Goal: Task Accomplishment & Management: Manage account settings

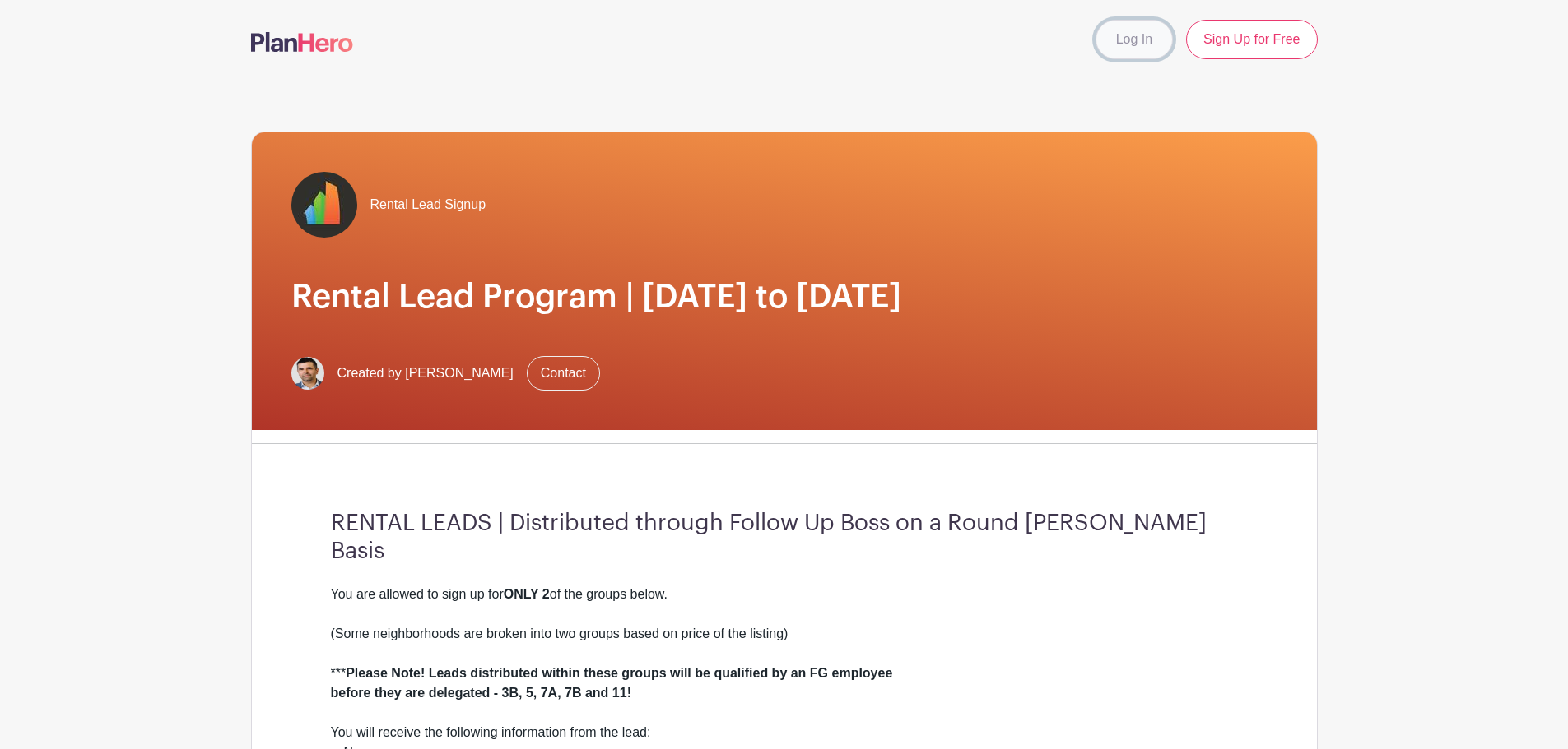
click at [1145, 38] on link "Log In" at bounding box center [1134, 39] width 78 height 39
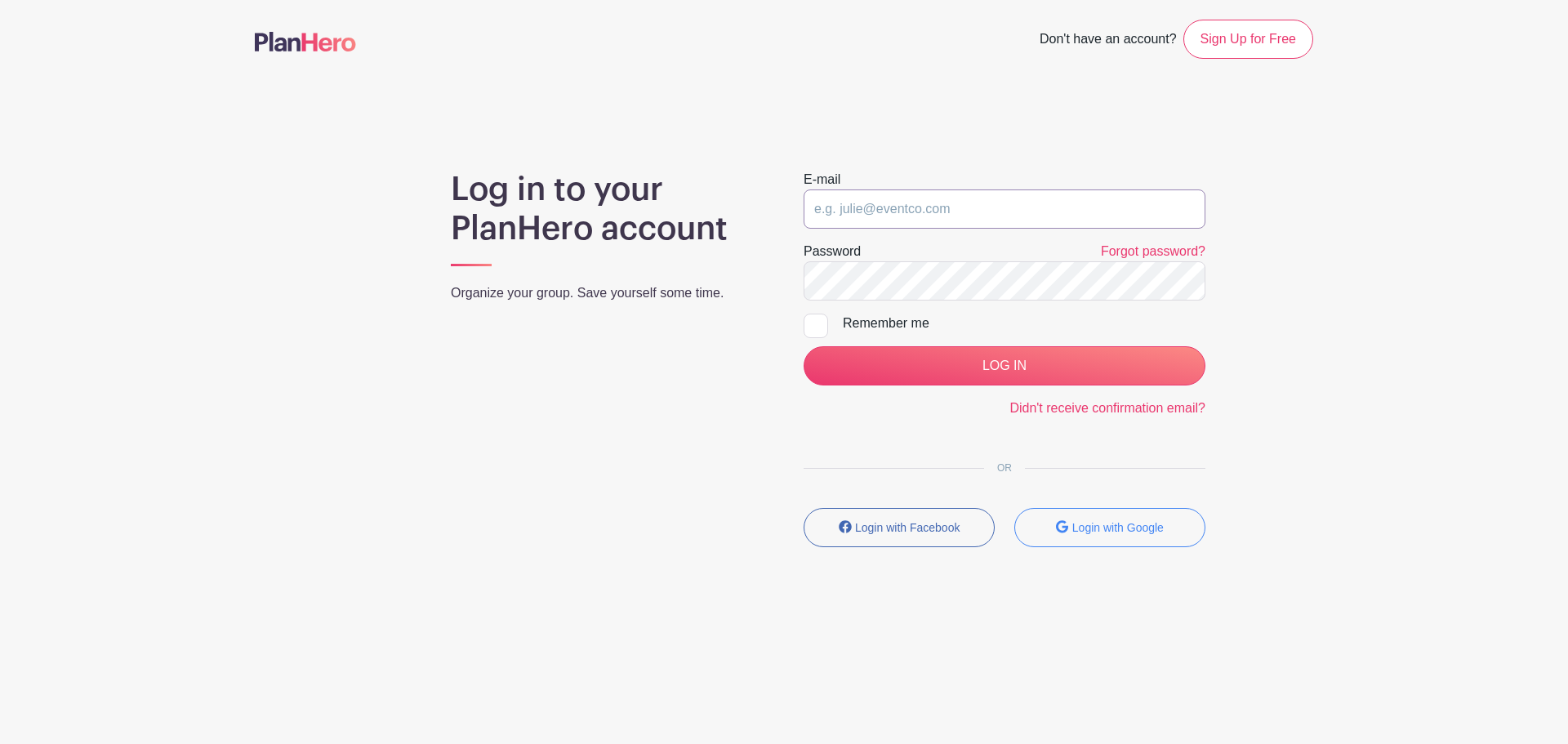
type input "adam@fultongrace.com"
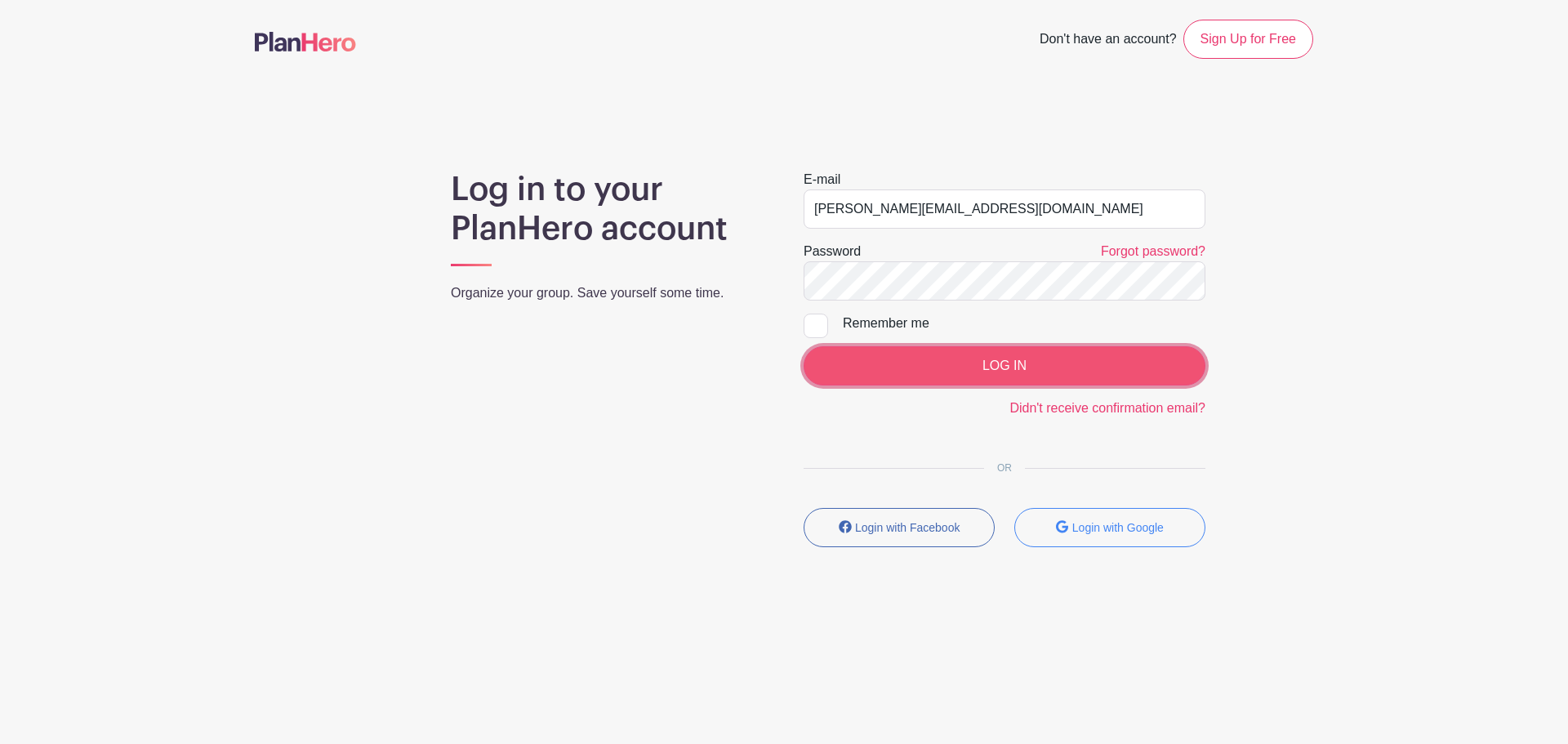
click at [894, 381] on input "LOG IN" at bounding box center [1005, 365] width 402 height 39
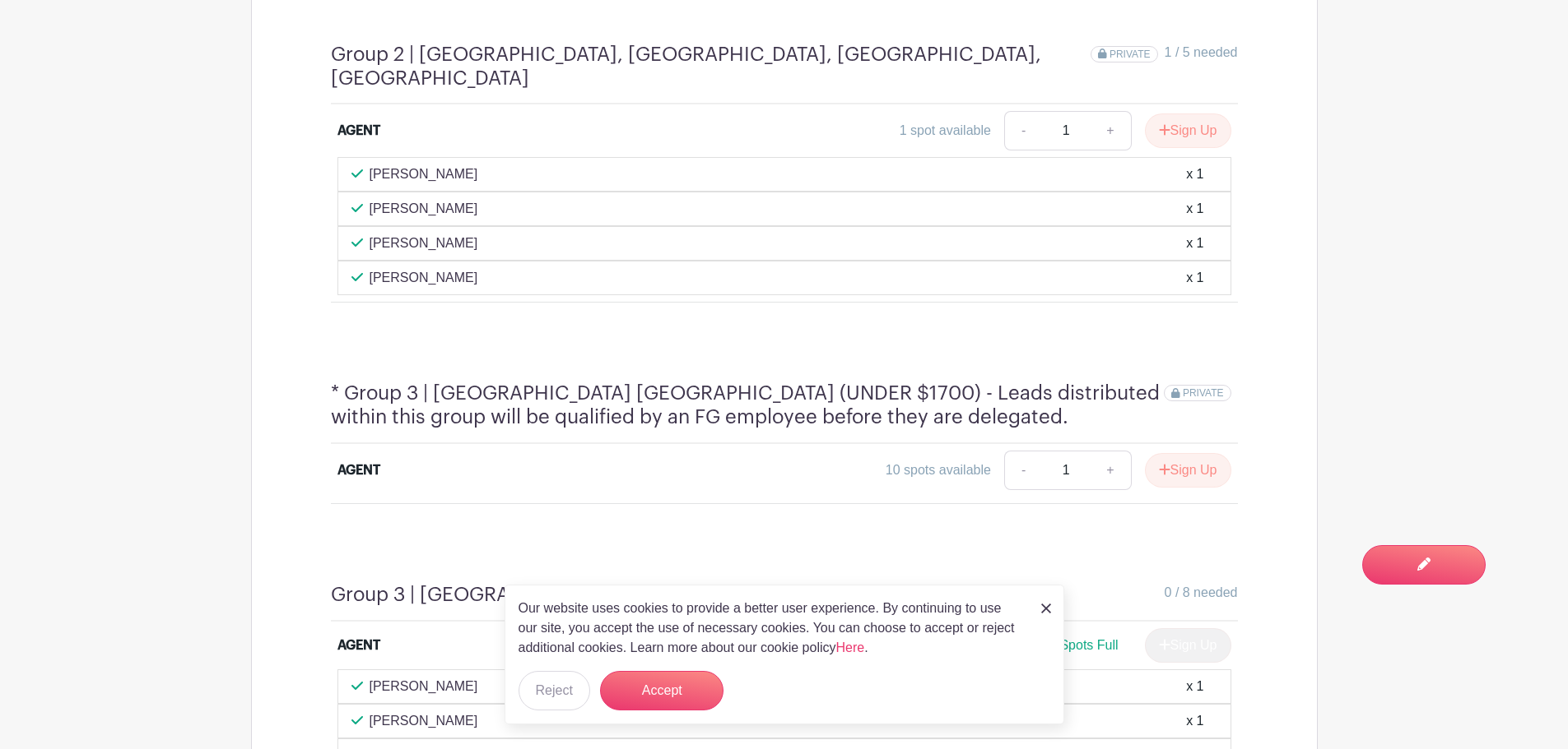
scroll to position [1399, 0]
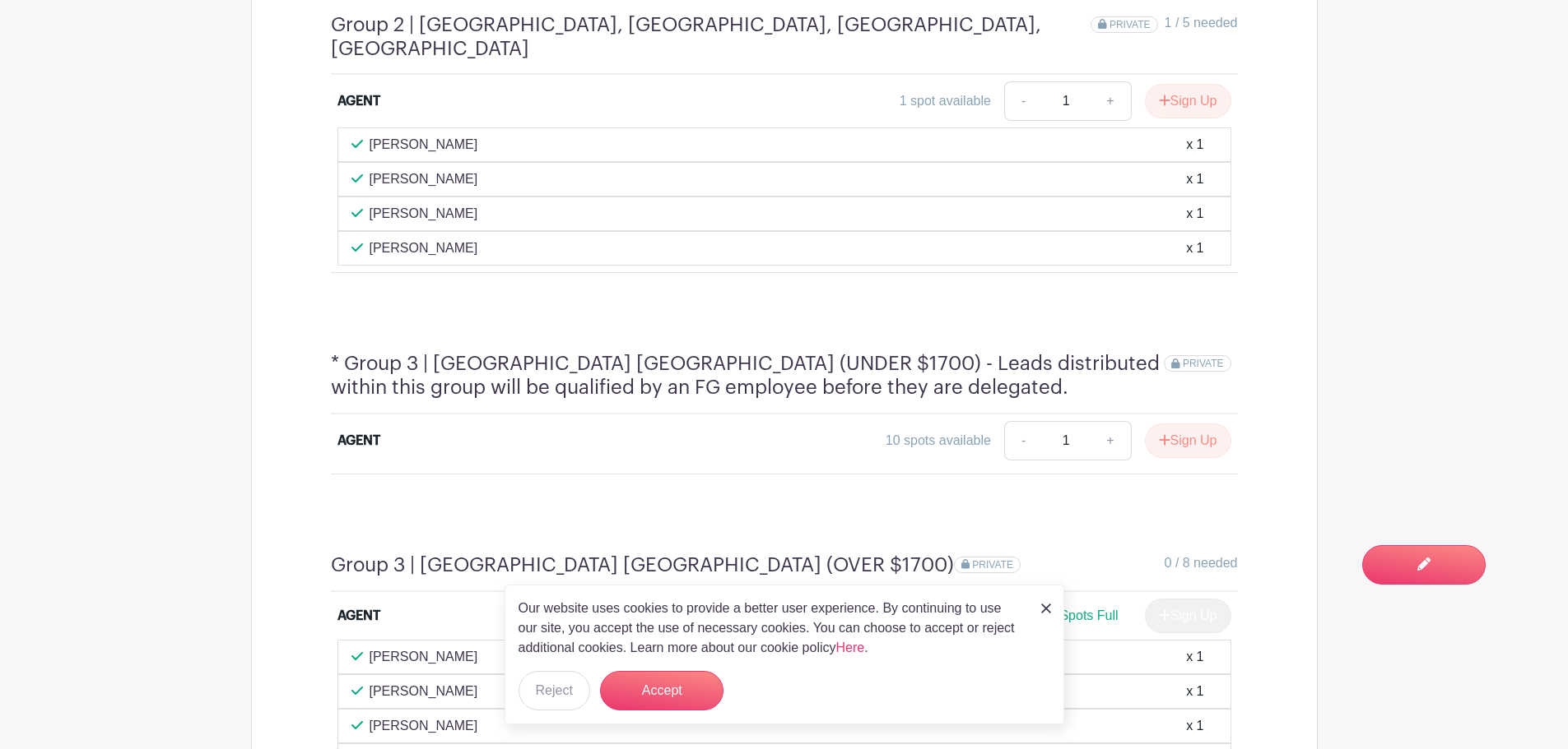
click at [1045, 614] on link at bounding box center [1046, 608] width 10 height 20
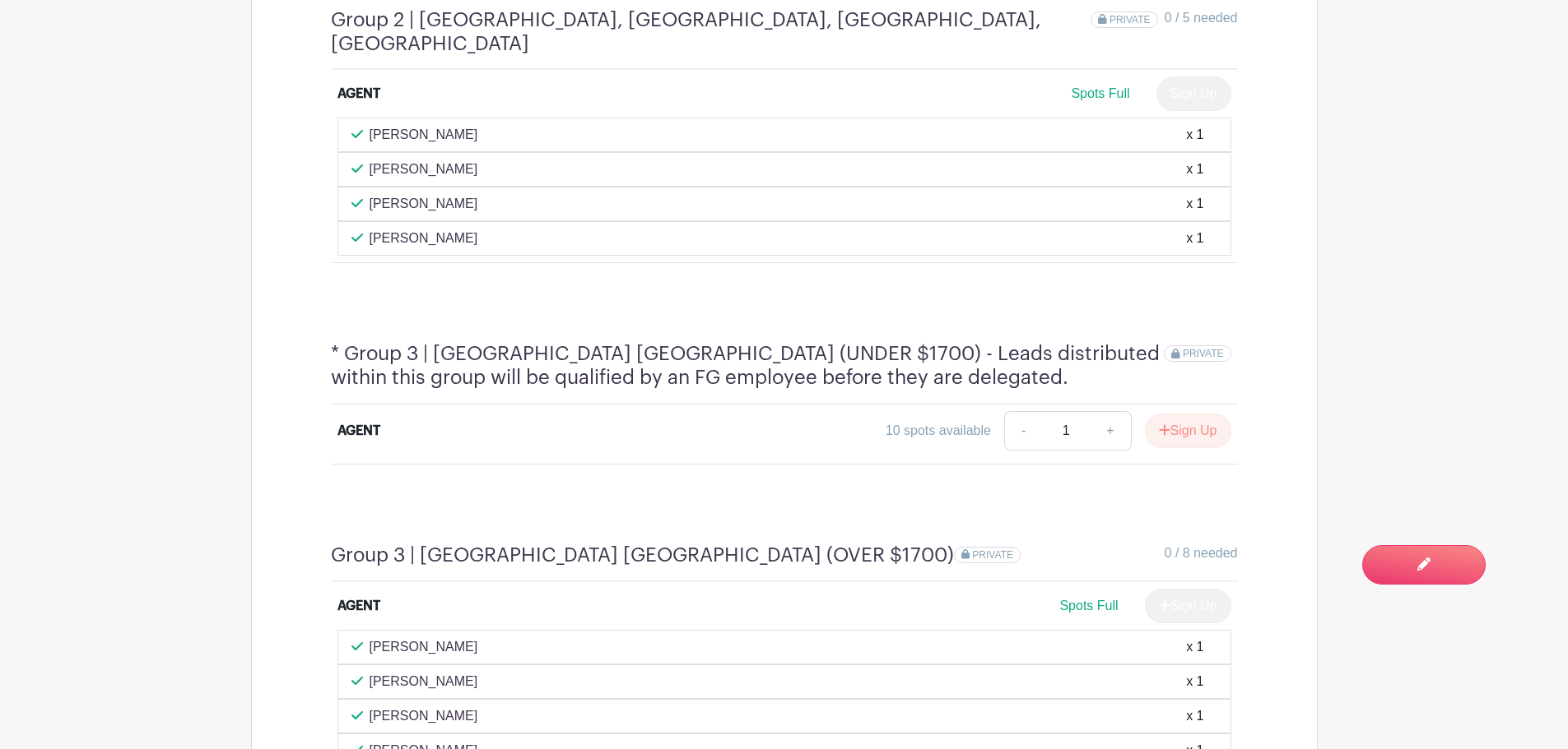
scroll to position [1393, 0]
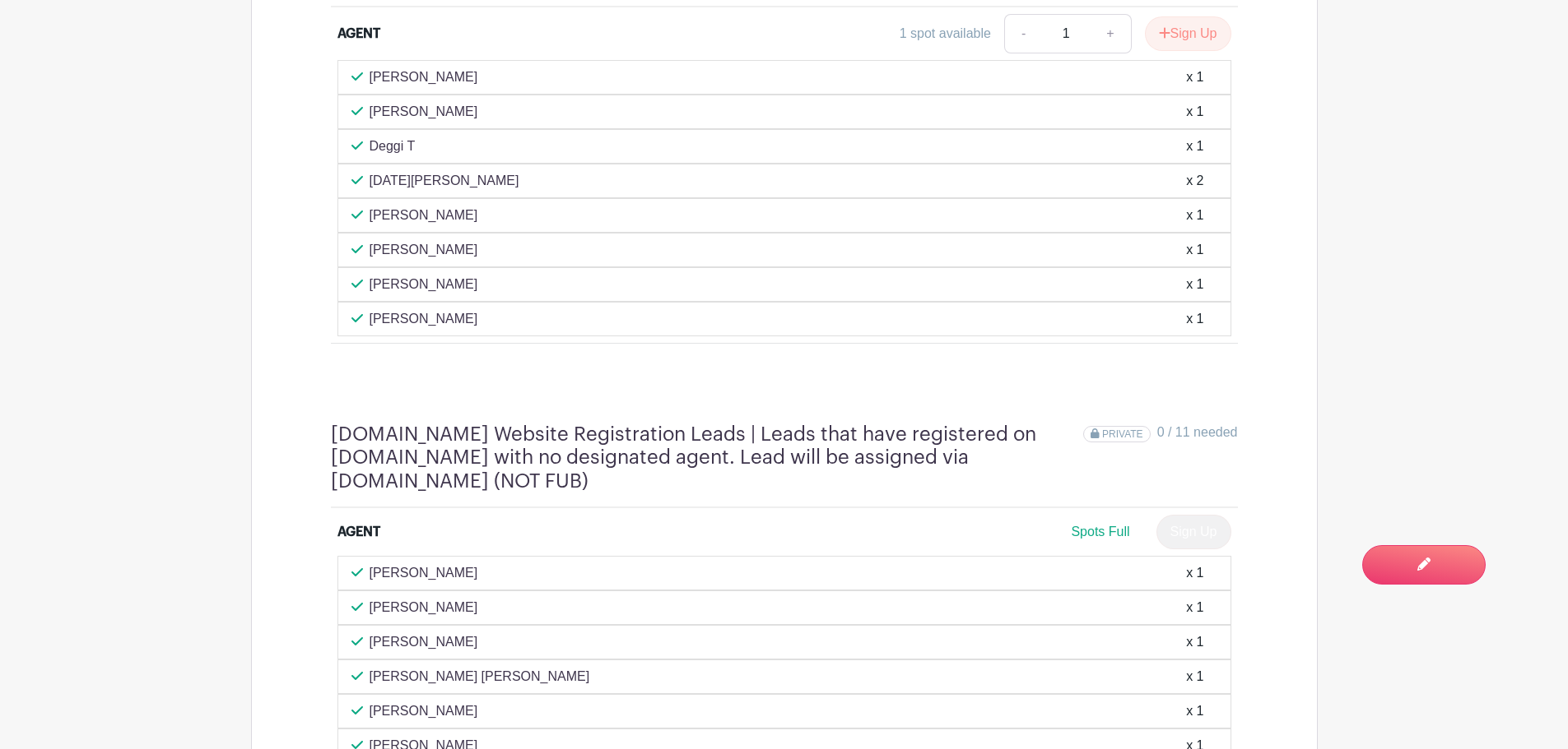
scroll to position [6708, 0]
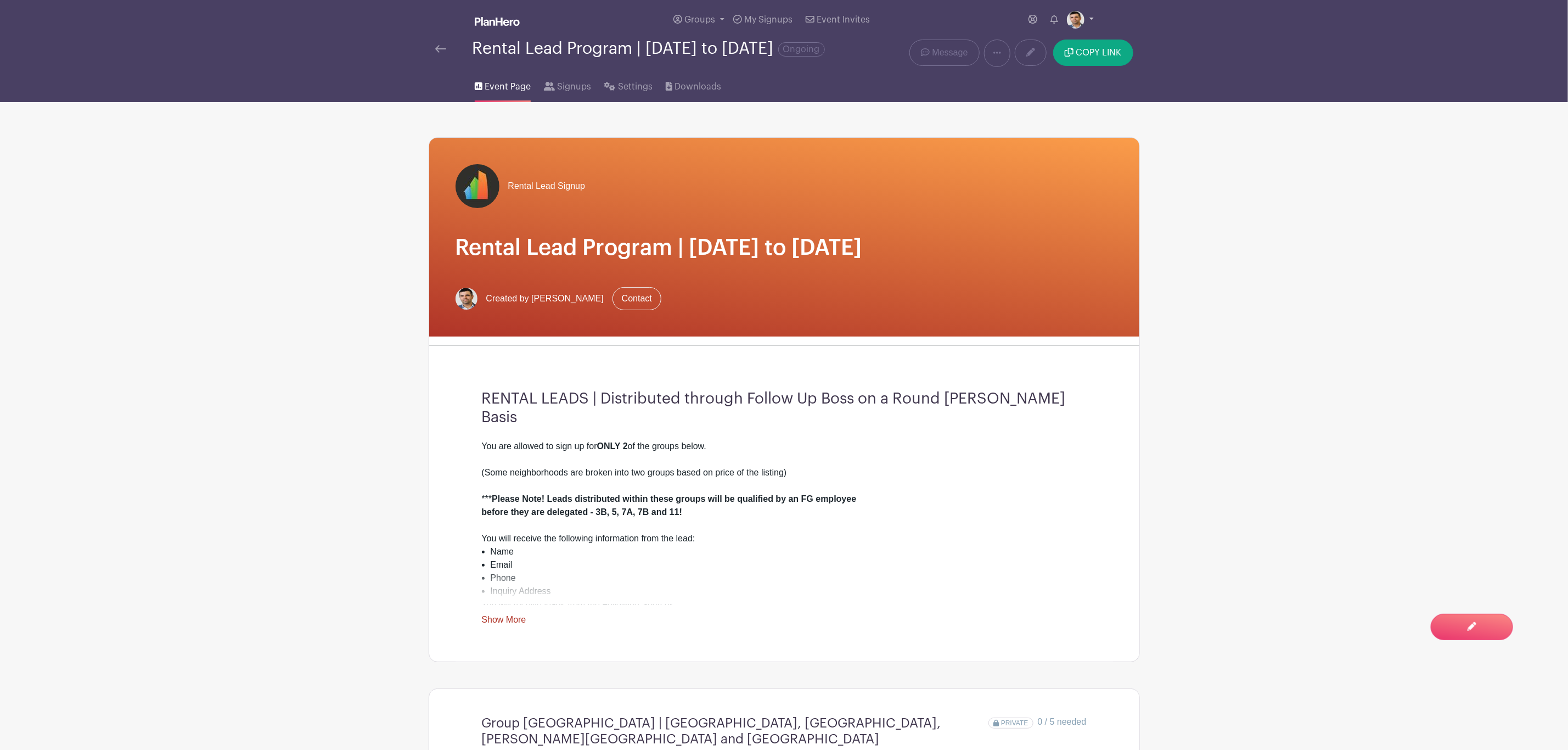
click at [1045, 17] on img at bounding box center [1076, 19] width 18 height 18
click at [1045, 92] on link "Logout" at bounding box center [1050, 89] width 86 height 18
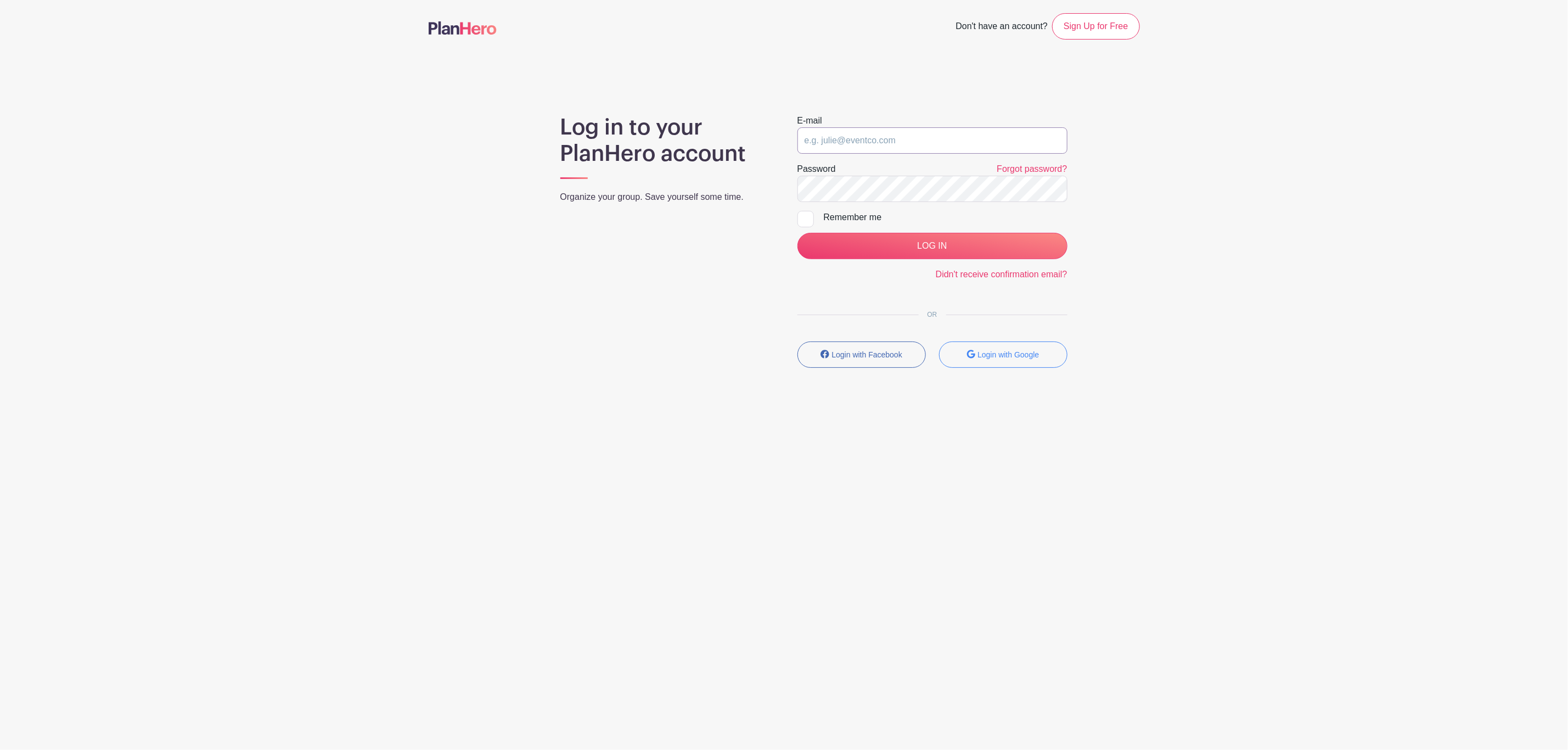
type input "adam@fultongrace.com"
